Goal: Task Accomplishment & Management: Manage account settings

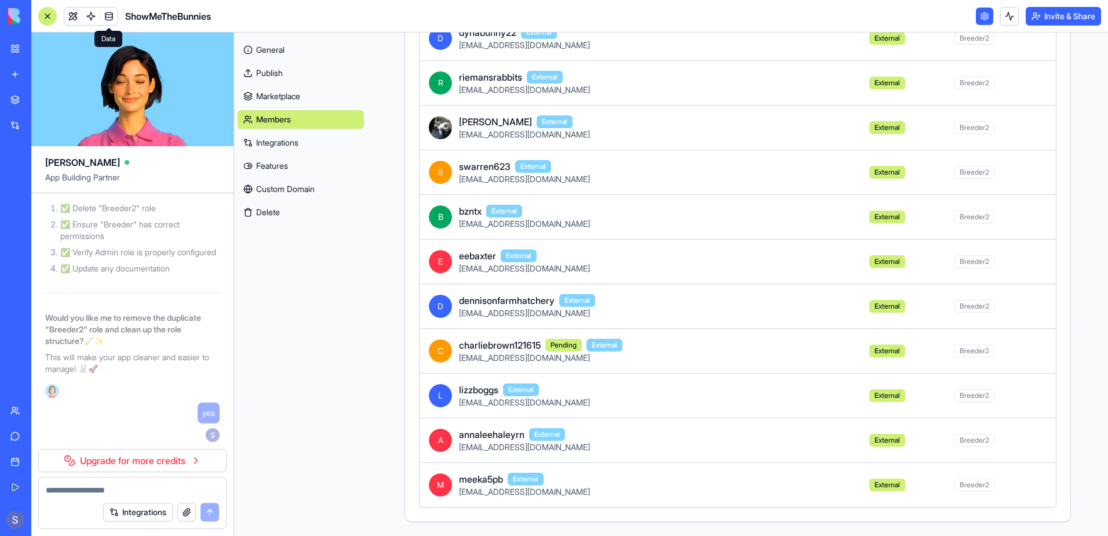
scroll to position [443, 0]
click at [275, 170] on link "Features" at bounding box center [301, 166] width 126 height 19
click at [266, 168] on link "Features" at bounding box center [301, 166] width 126 height 19
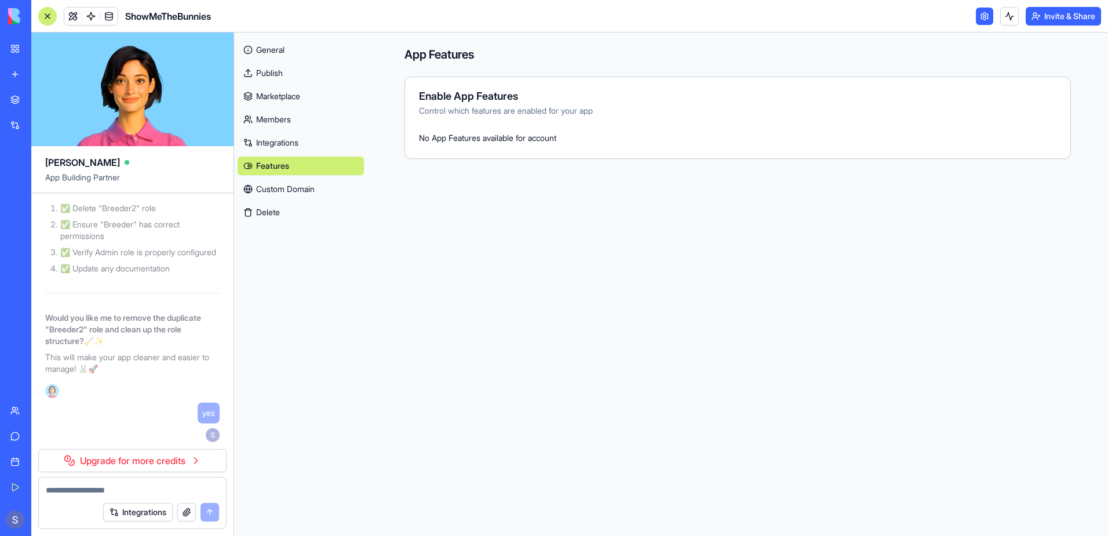
click at [271, 145] on link "Integrations" at bounding box center [301, 142] width 126 height 19
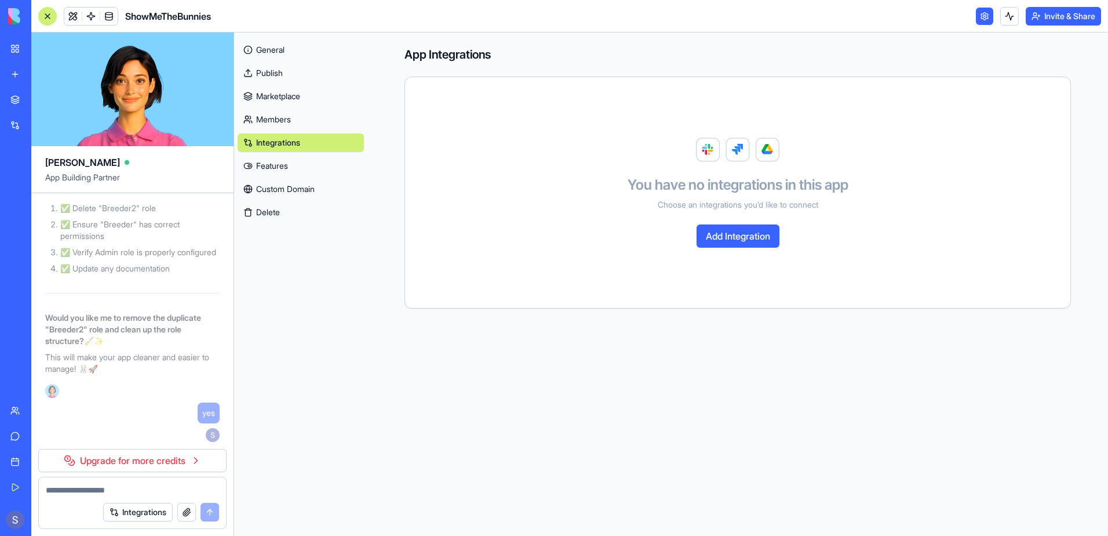
click at [710, 239] on button "Add Integration" at bounding box center [738, 235] width 83 height 23
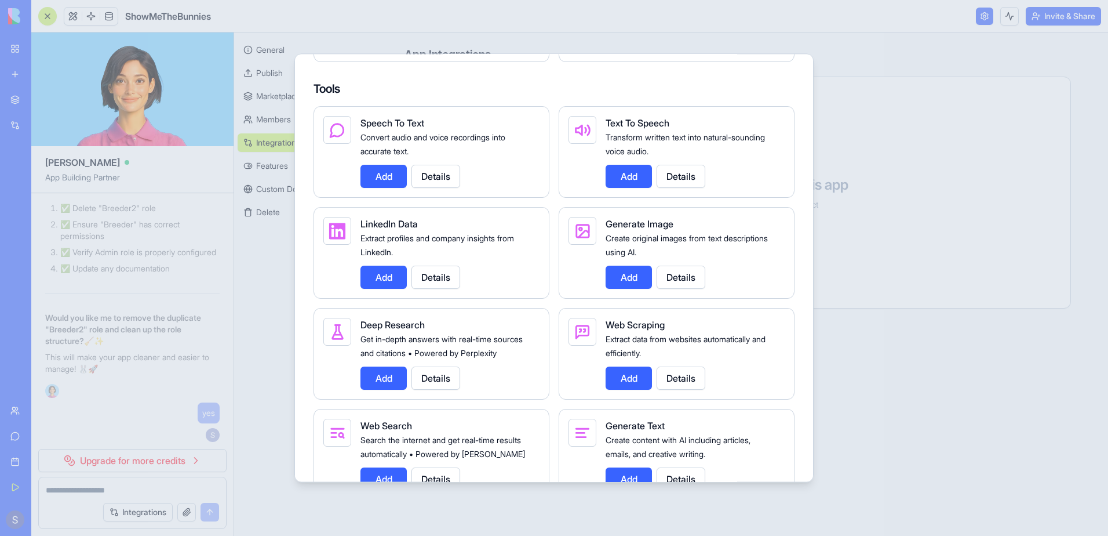
scroll to position [1623, 0]
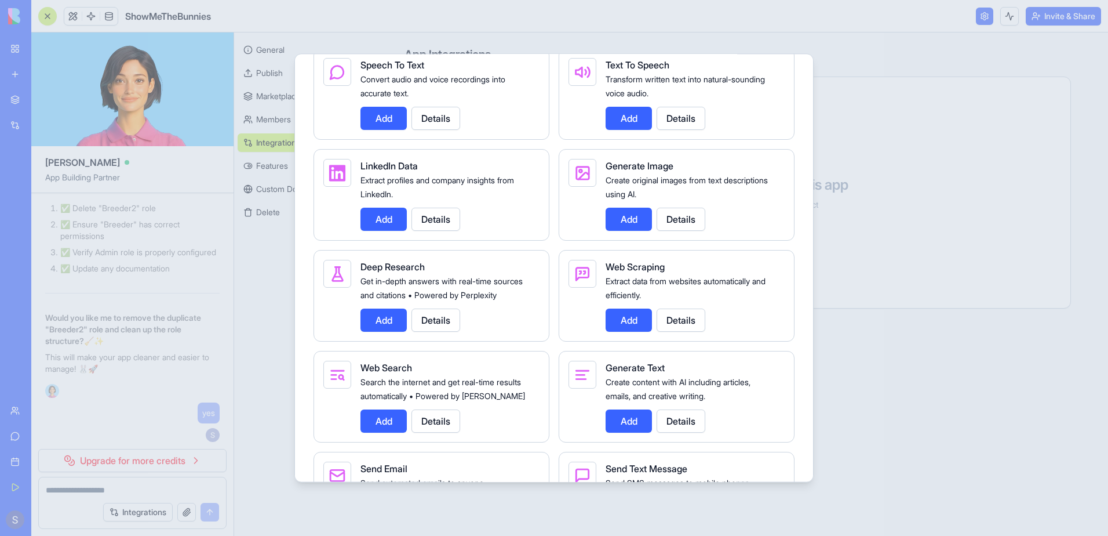
click at [636, 231] on button "Add" at bounding box center [629, 219] width 46 height 23
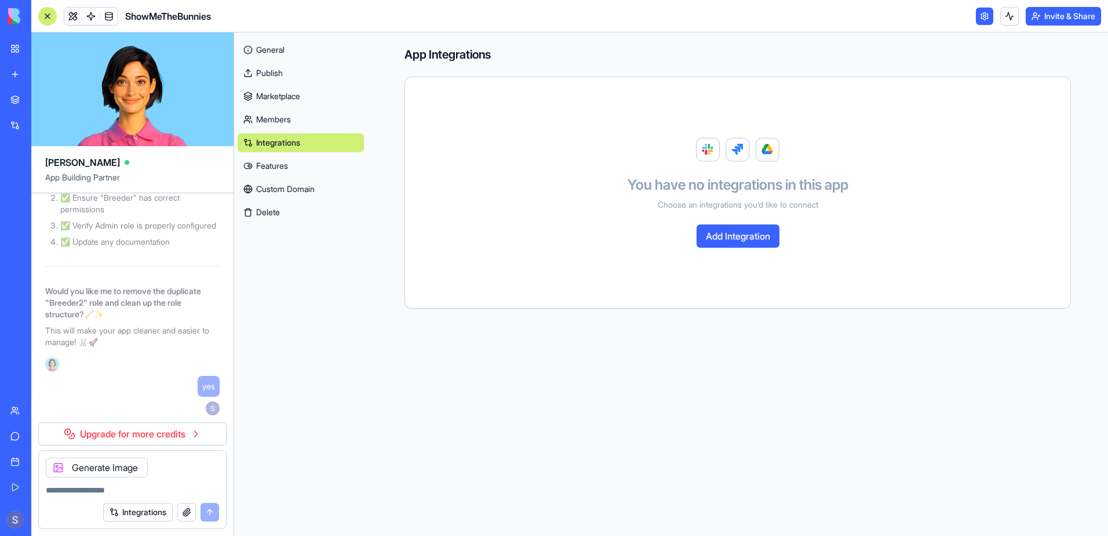
click at [266, 96] on link "Marketplace" at bounding box center [301, 96] width 126 height 19
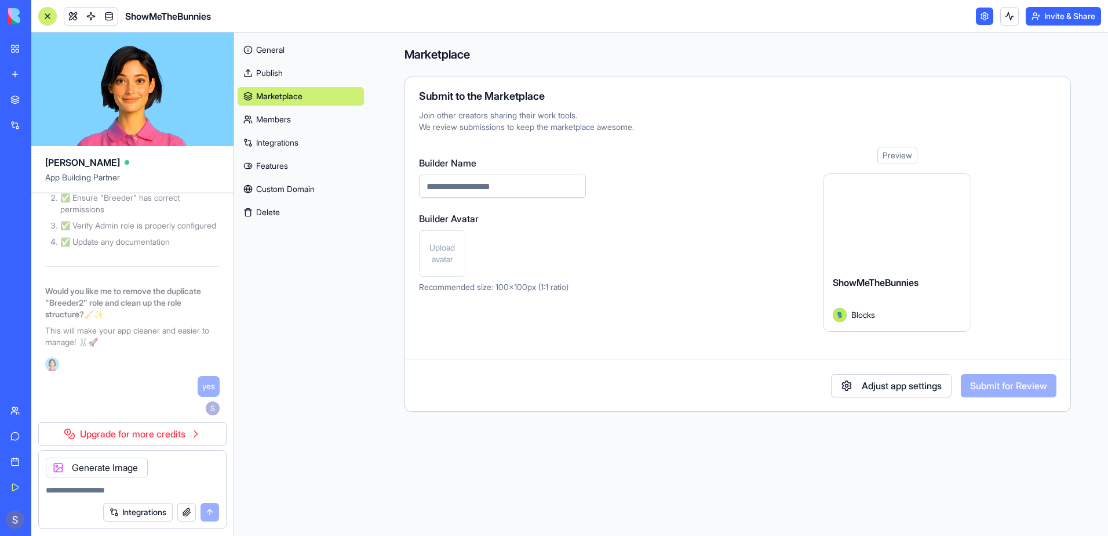
click at [277, 120] on link "Members" at bounding box center [301, 119] width 126 height 19
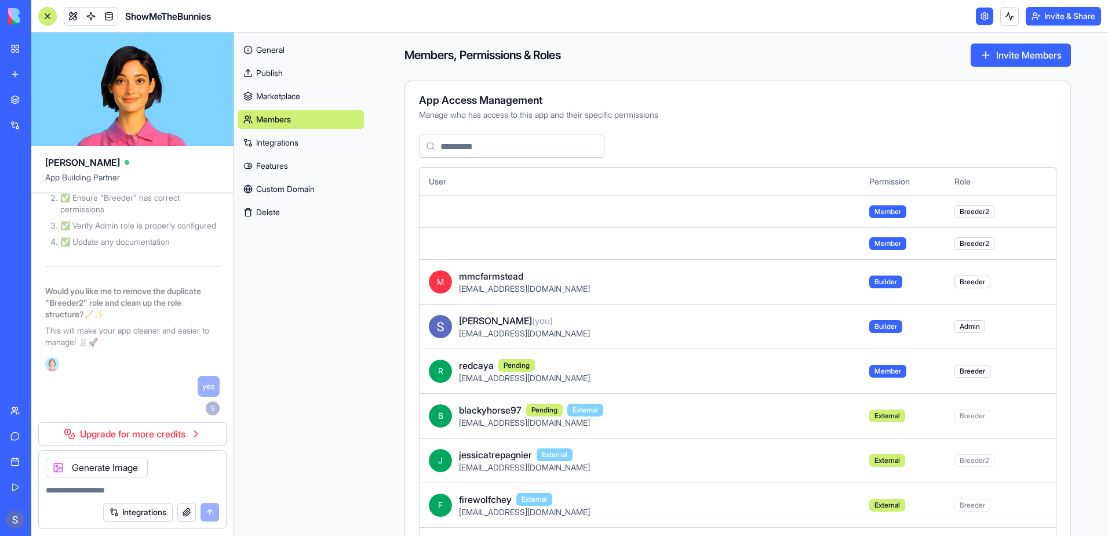
scroll to position [2, 0]
